Goal: Information Seeking & Learning: Learn about a topic

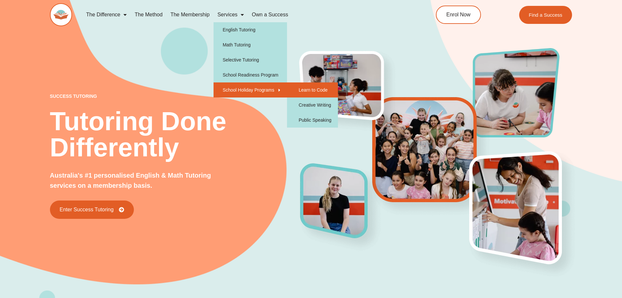
click at [291, 89] on link "Learn to Code" at bounding box center [312, 89] width 51 height 15
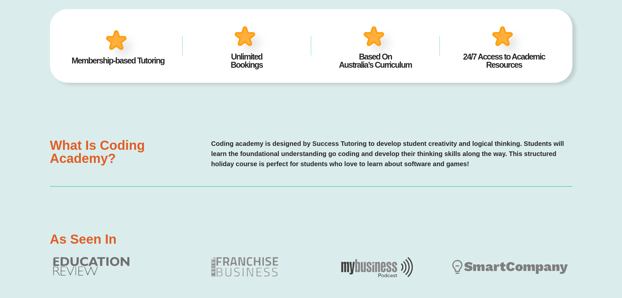
scroll to position [423, 0]
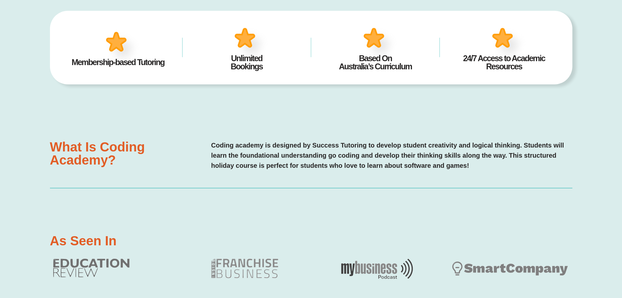
drag, startPoint x: 308, startPoint y: 74, endPoint x: 357, endPoint y: 76, distance: 49.0
click at [335, 74] on div "Membership-based Tutoring Unlimited Bookings Based On Australia’s Curriculum 24…" at bounding box center [311, 48] width 523 height 74
click at [369, 75] on div "Membership-based Tutoring Unlimited Bookings Based On Australia’s Curriculum 24…" at bounding box center [311, 48] width 523 height 74
drag, startPoint x: 243, startPoint y: 141, endPoint x: 477, endPoint y: 141, distance: 233.3
click at [477, 141] on p "Coding academy is designed by Success Tutoring to develop student creativity an…" at bounding box center [391, 155] width 361 height 30
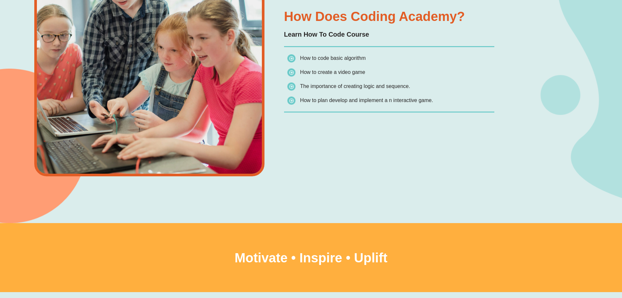
scroll to position [815, 0]
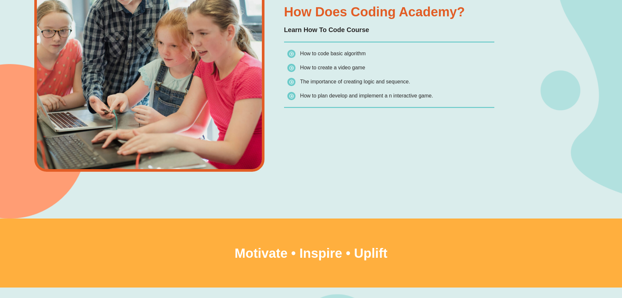
drag, startPoint x: 354, startPoint y: 79, endPoint x: 431, endPoint y: 79, distance: 77.1
click at [431, 79] on li "The importance of creating logic and sequence." at bounding box center [391, 83] width 207 height 12
drag, startPoint x: 354, startPoint y: 95, endPoint x: 449, endPoint y: 100, distance: 95.6
click at [449, 100] on div "How Does Coding Academy? Learn How To Code Course How to code basic algorithm H…" at bounding box center [389, 56] width 217 height 109
drag, startPoint x: 412, startPoint y: 154, endPoint x: 401, endPoint y: 167, distance: 17.3
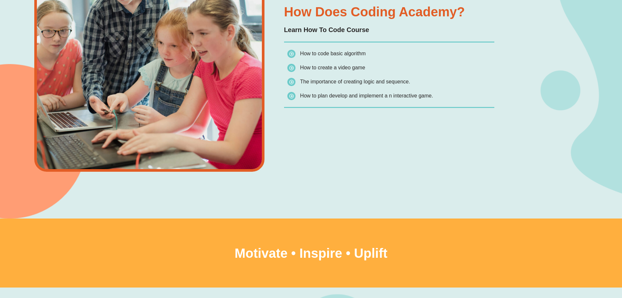
click at [413, 155] on div "How Does Coding Academy? Learn How To Code Course How to code basic algorithm H…" at bounding box center [264, 68] width 467 height 300
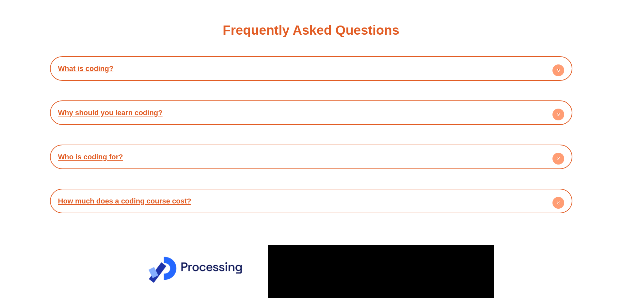
scroll to position [1599, 0]
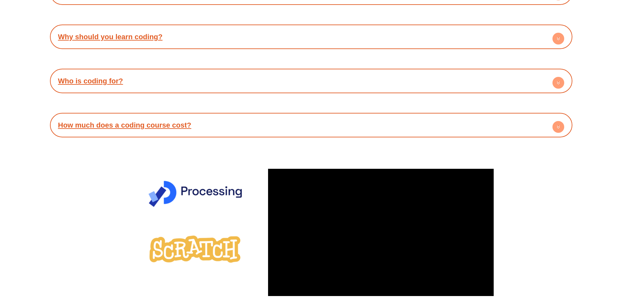
click at [223, 120] on div "How much does a coding course cost?" at bounding box center [311, 125] width 516 height 18
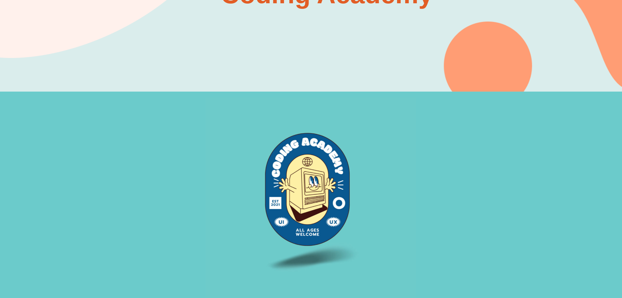
scroll to position [0, 0]
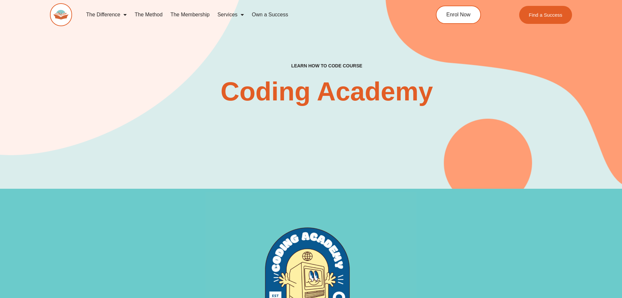
click at [176, 16] on link "The Membership" at bounding box center [190, 14] width 47 height 15
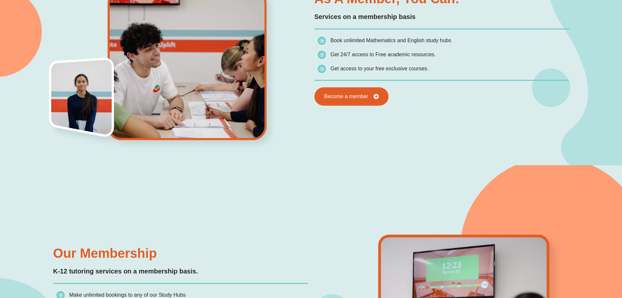
scroll to position [588, 0]
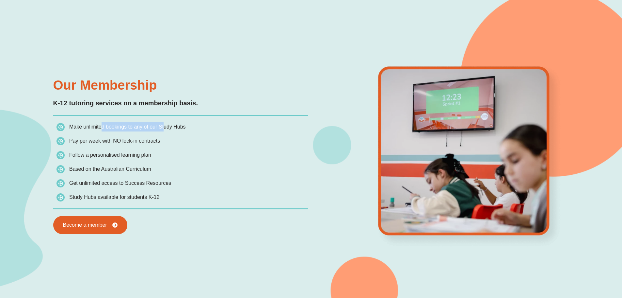
drag, startPoint x: 124, startPoint y: 126, endPoint x: 162, endPoint y: 126, distance: 38.6
click at [162, 126] on span "Make unlimited bookings to any of our Study Hubs" at bounding box center [127, 127] width 117 height 6
drag, startPoint x: 129, startPoint y: 139, endPoint x: 139, endPoint y: 139, distance: 10.1
click at [139, 139] on span "Pay per week with NO lock-in contracts" at bounding box center [114, 141] width 91 height 6
click at [159, 139] on span "Pay per week with NO lock-in contracts" at bounding box center [114, 141] width 91 height 6
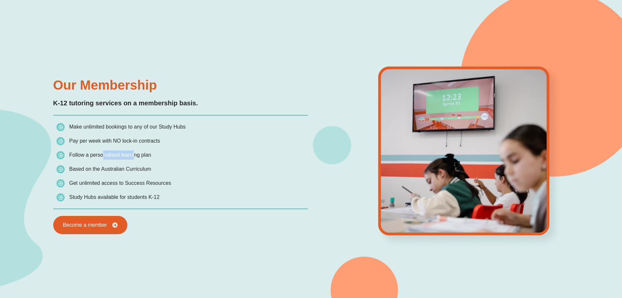
drag, startPoint x: 101, startPoint y: 158, endPoint x: 130, endPoint y: 159, distance: 29.4
click at [132, 159] on span "Follow a personalised learning plan" at bounding box center [104, 154] width 95 height 9
drag, startPoint x: 116, startPoint y: 169, endPoint x: 136, endPoint y: 170, distance: 20.0
click at [136, 170] on span "Based on the Australian Curriculum" at bounding box center [110, 169] width 82 height 6
drag, startPoint x: 124, startPoint y: 178, endPoint x: 171, endPoint y: 179, distance: 47.1
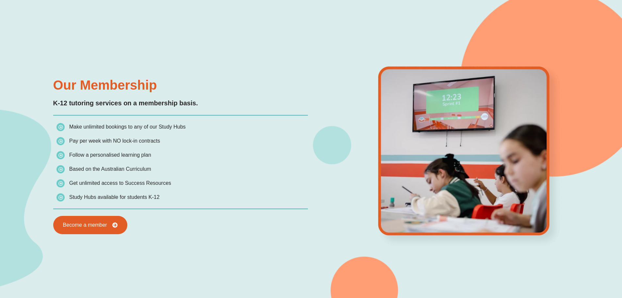
click at [162, 179] on span "Get unlimited access to Success Resources" at bounding box center [114, 182] width 115 height 9
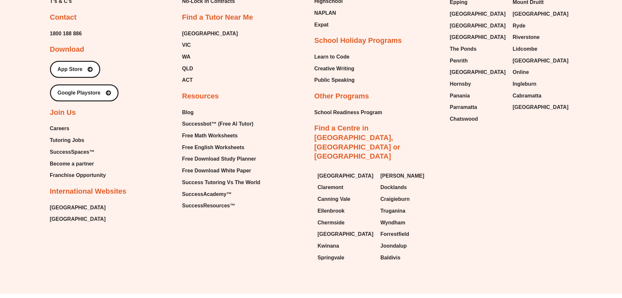
scroll to position [1883, 0]
